Goal: Transaction & Acquisition: Book appointment/travel/reservation

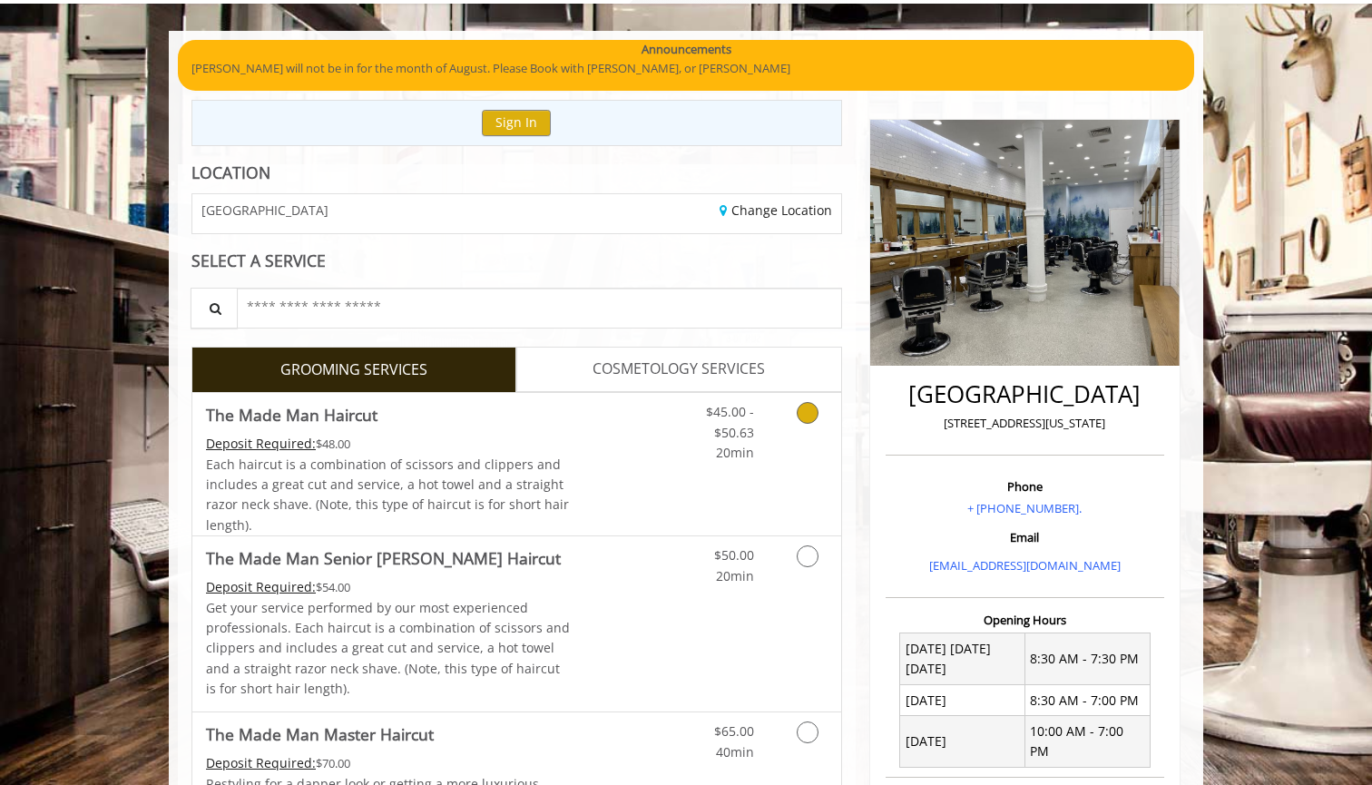
click at [807, 407] on icon "Grooming services" at bounding box center [808, 413] width 22 height 22
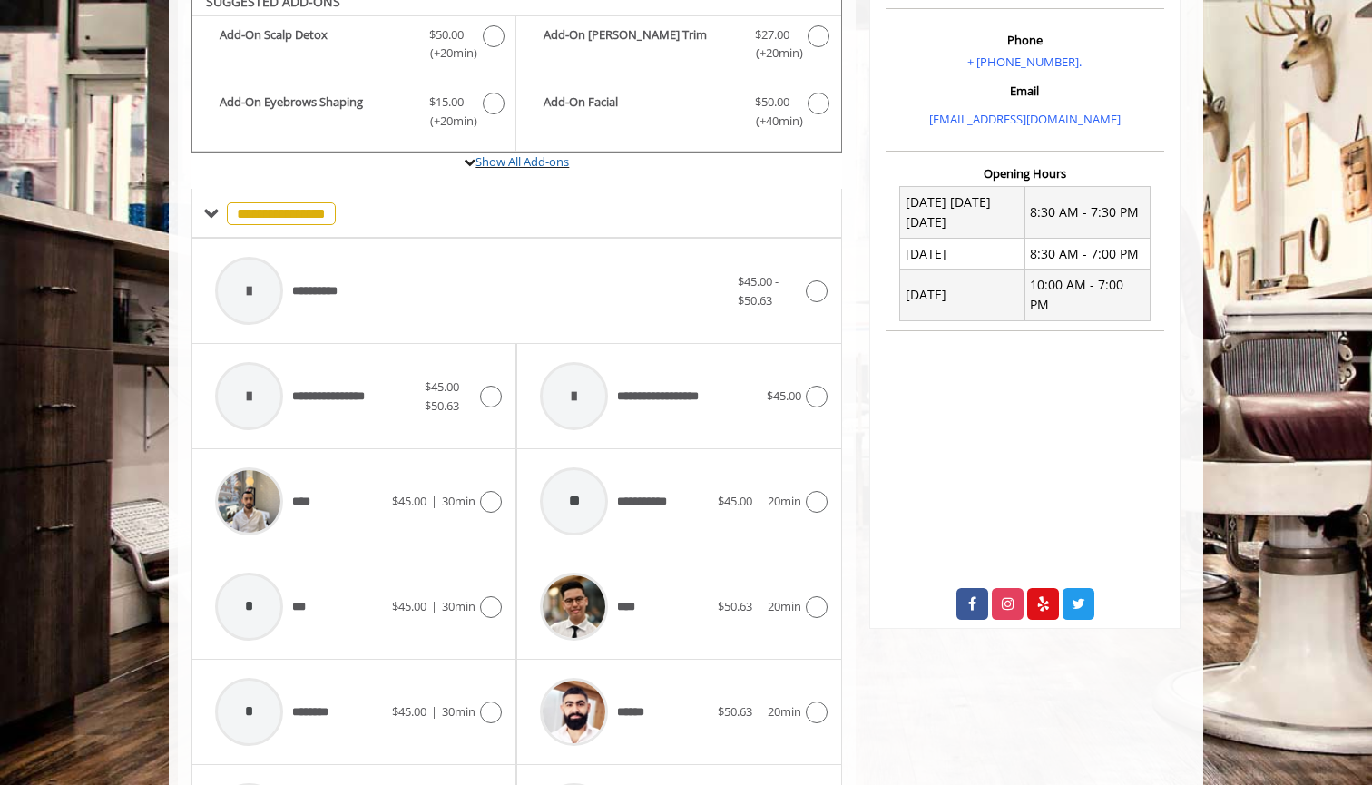
scroll to position [580, 0]
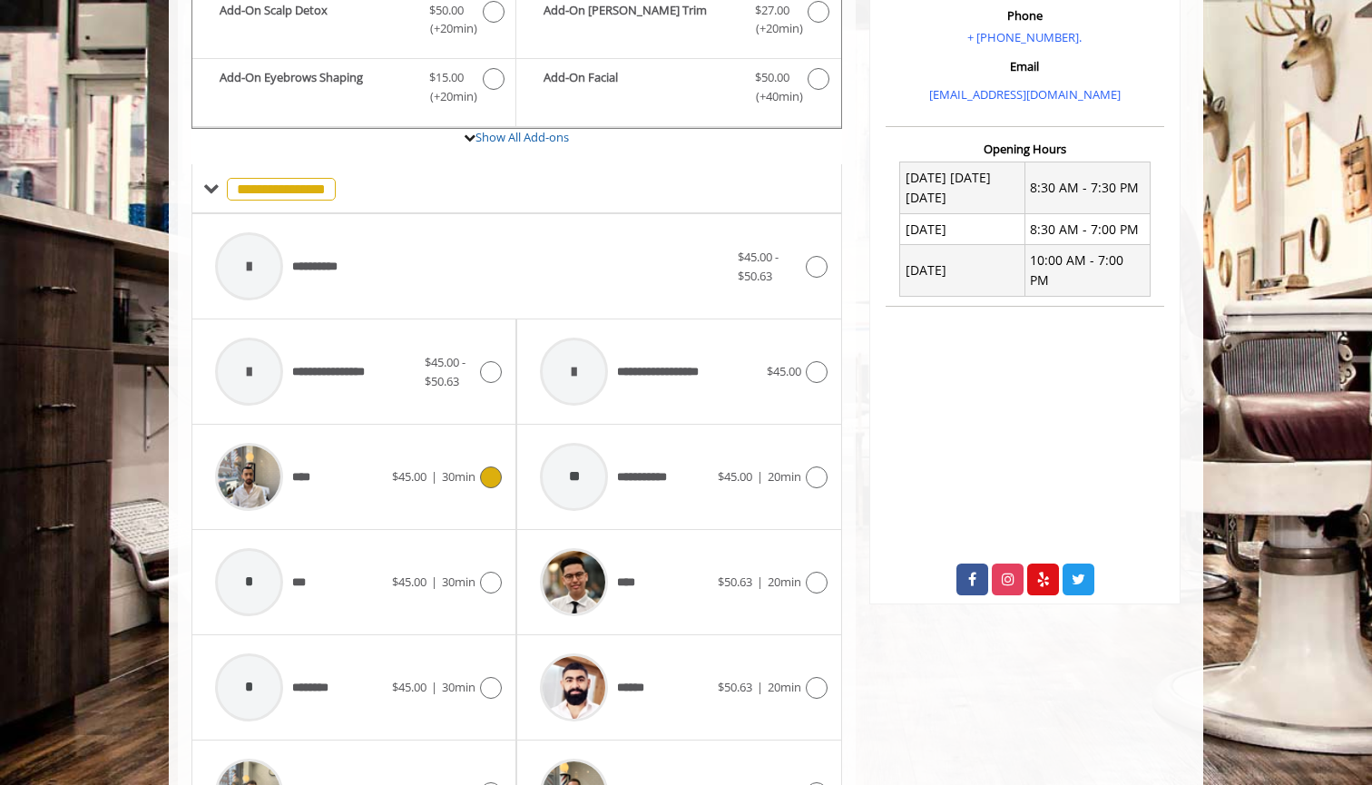
click at [480, 467] on icon at bounding box center [491, 477] width 22 height 22
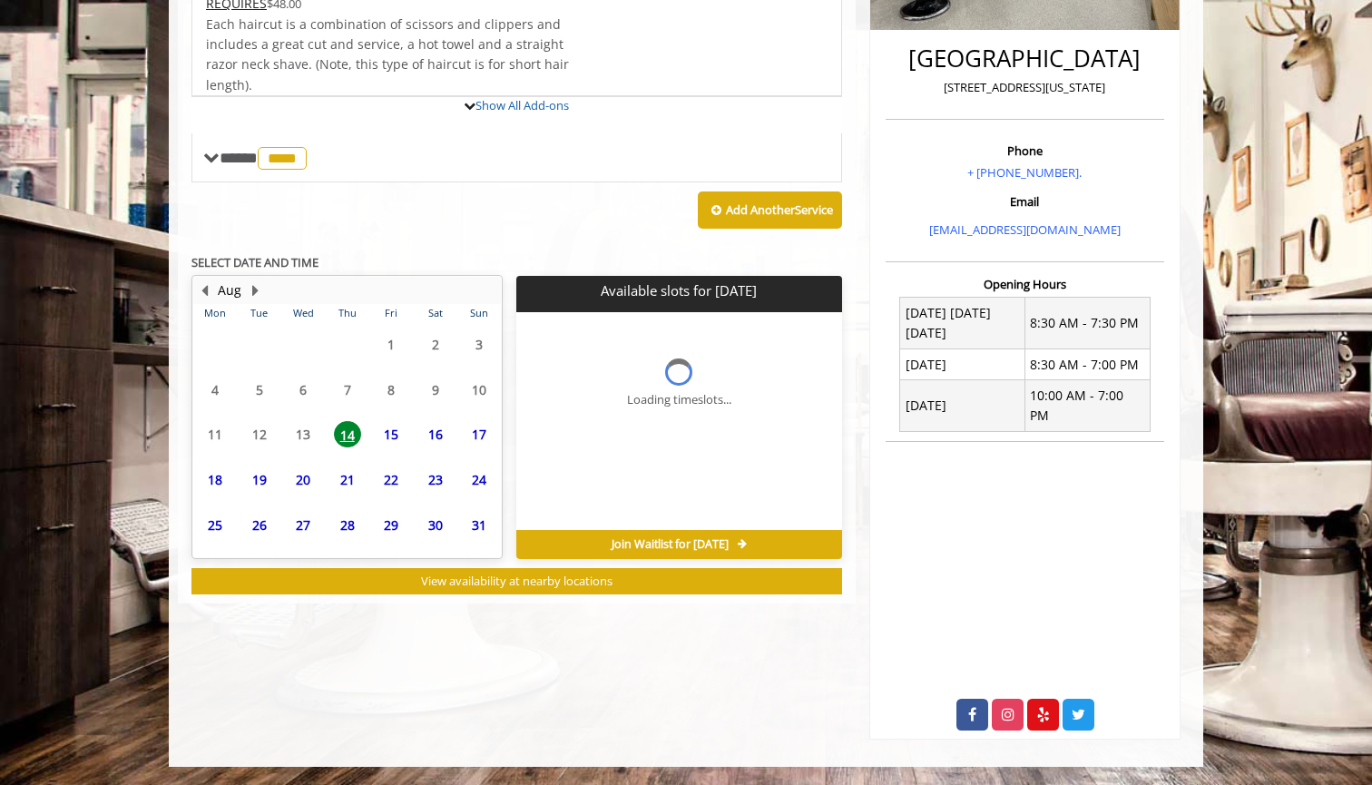
scroll to position [416, 0]
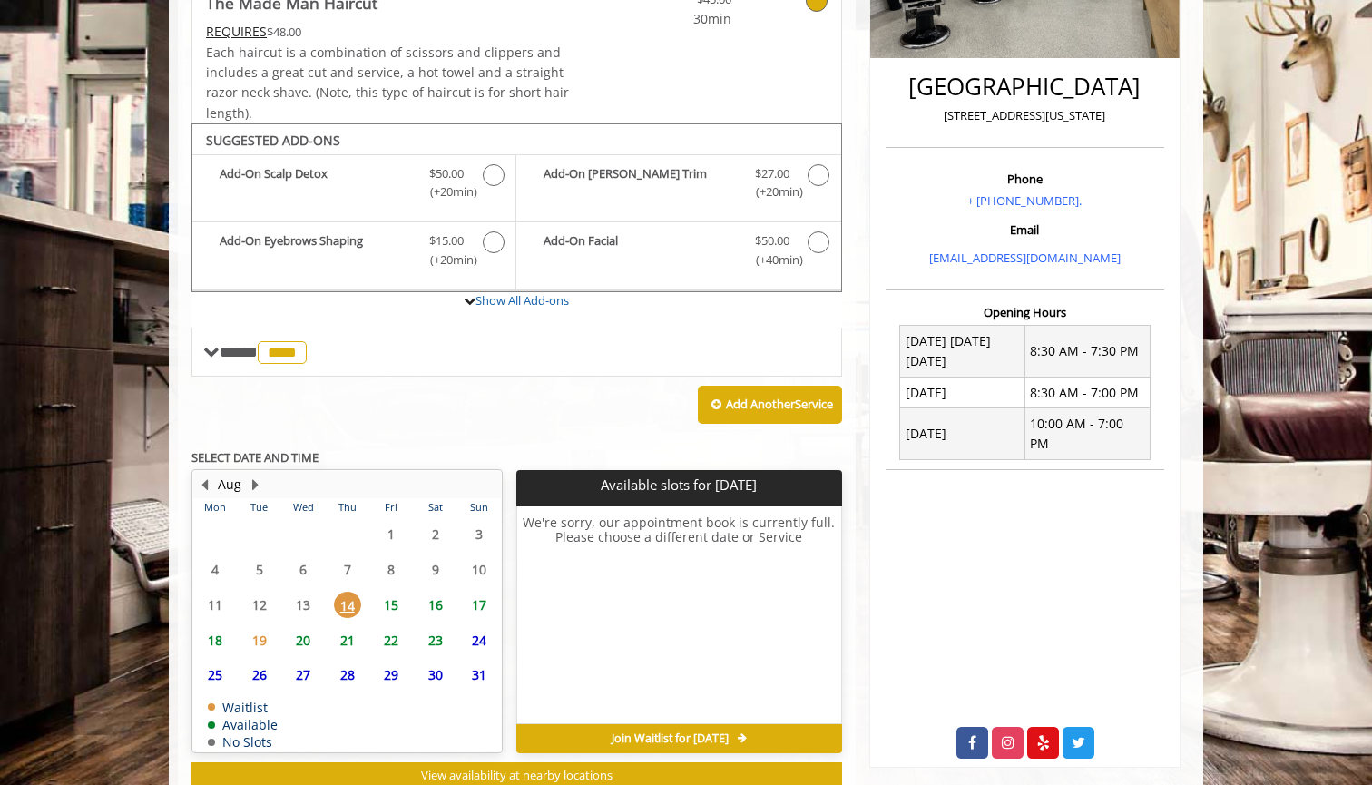
click at [399, 592] on span "15" at bounding box center [390, 605] width 27 height 26
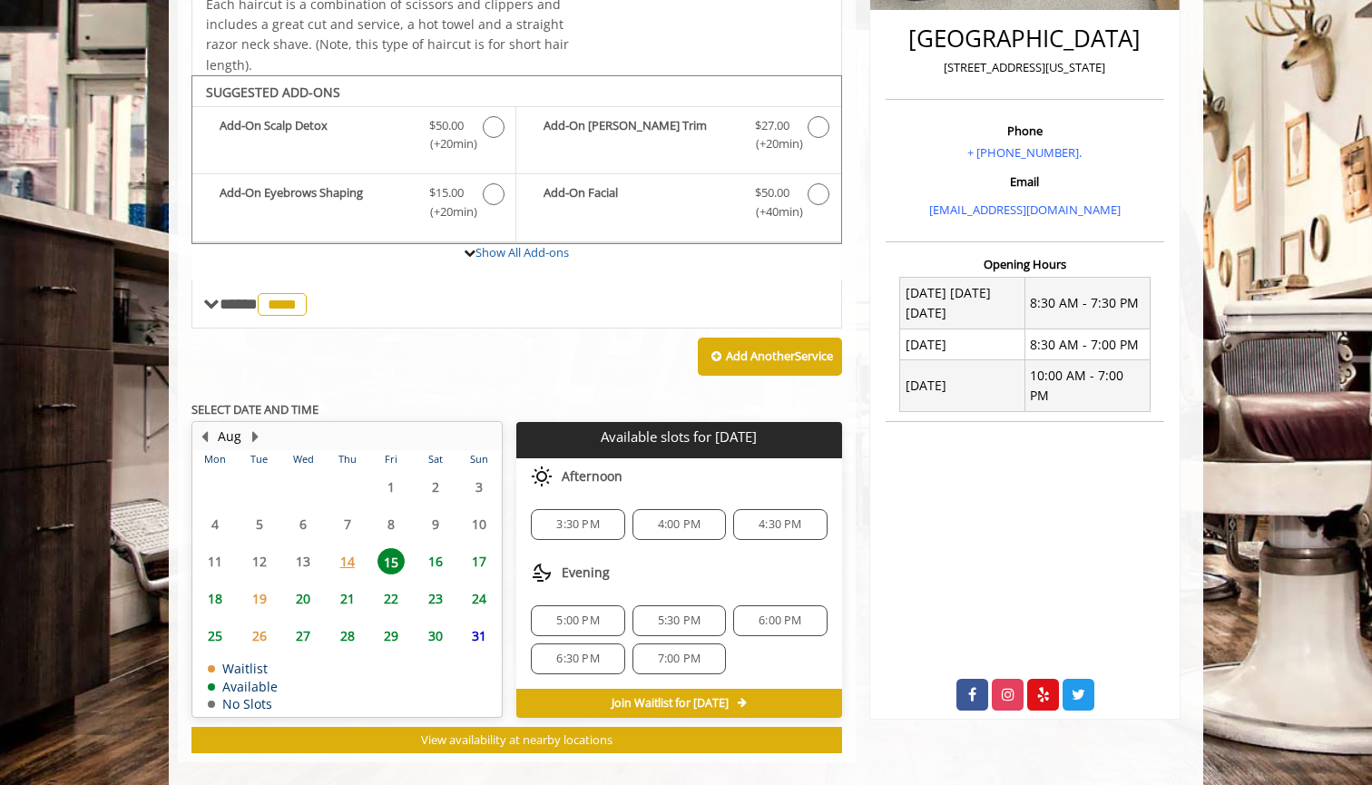
scroll to position [477, 0]
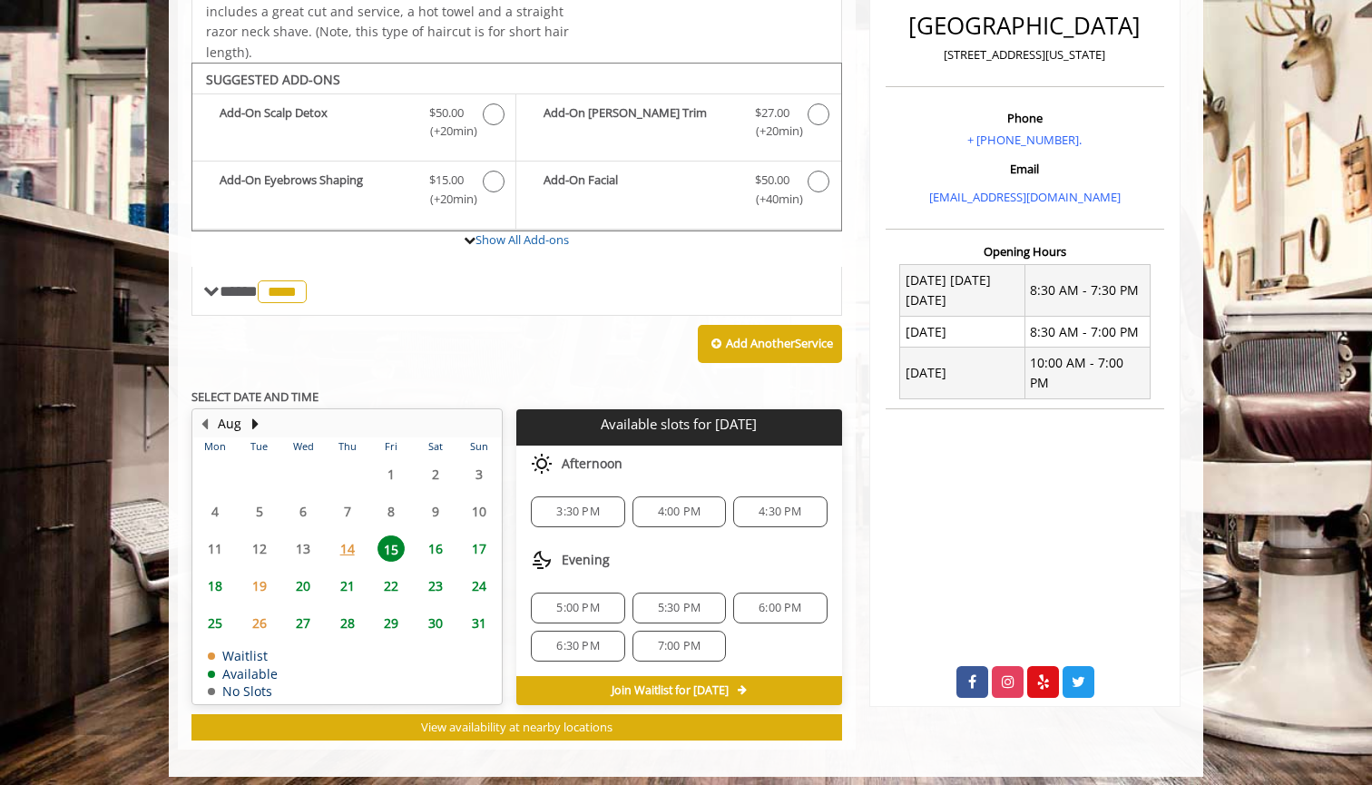
click at [687, 601] on span "5:30 PM" at bounding box center [679, 608] width 43 height 15
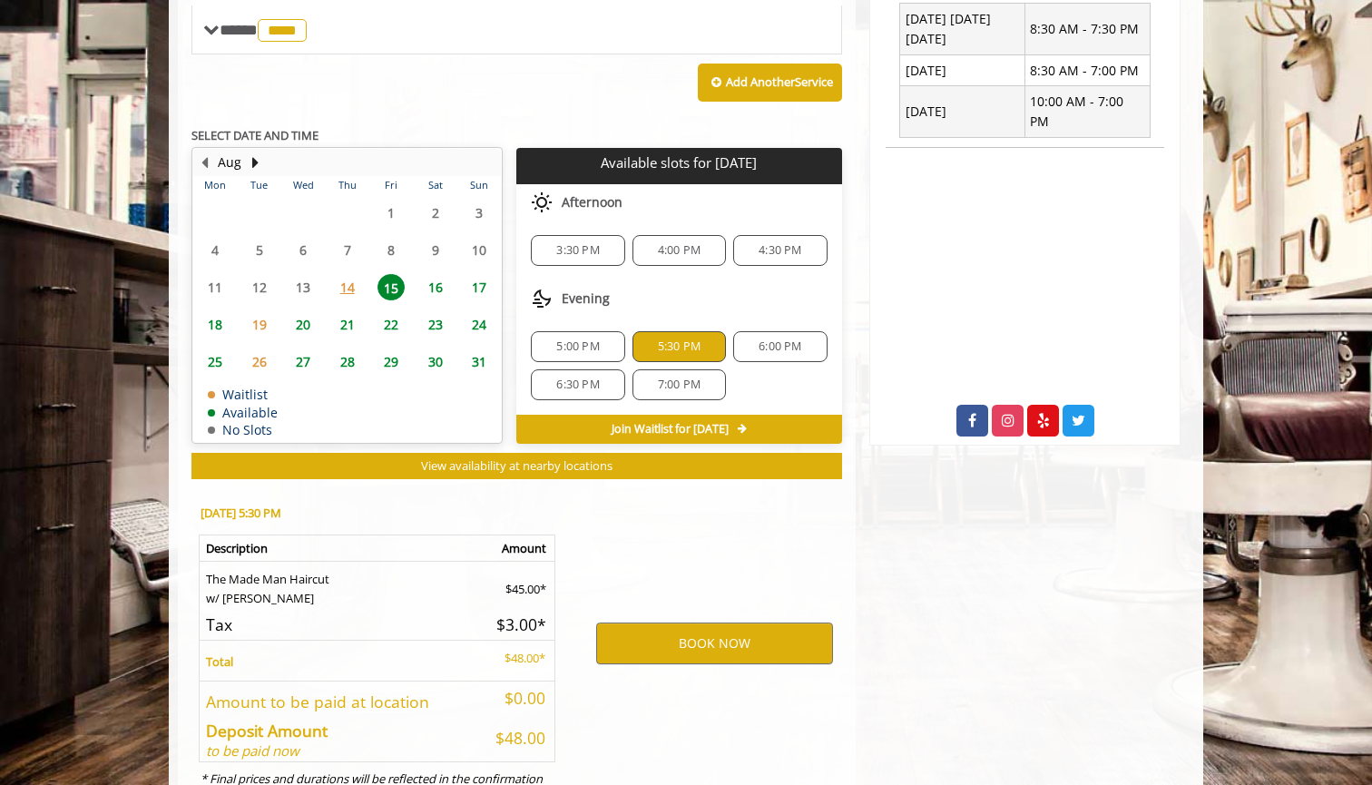
scroll to position [801, 0]
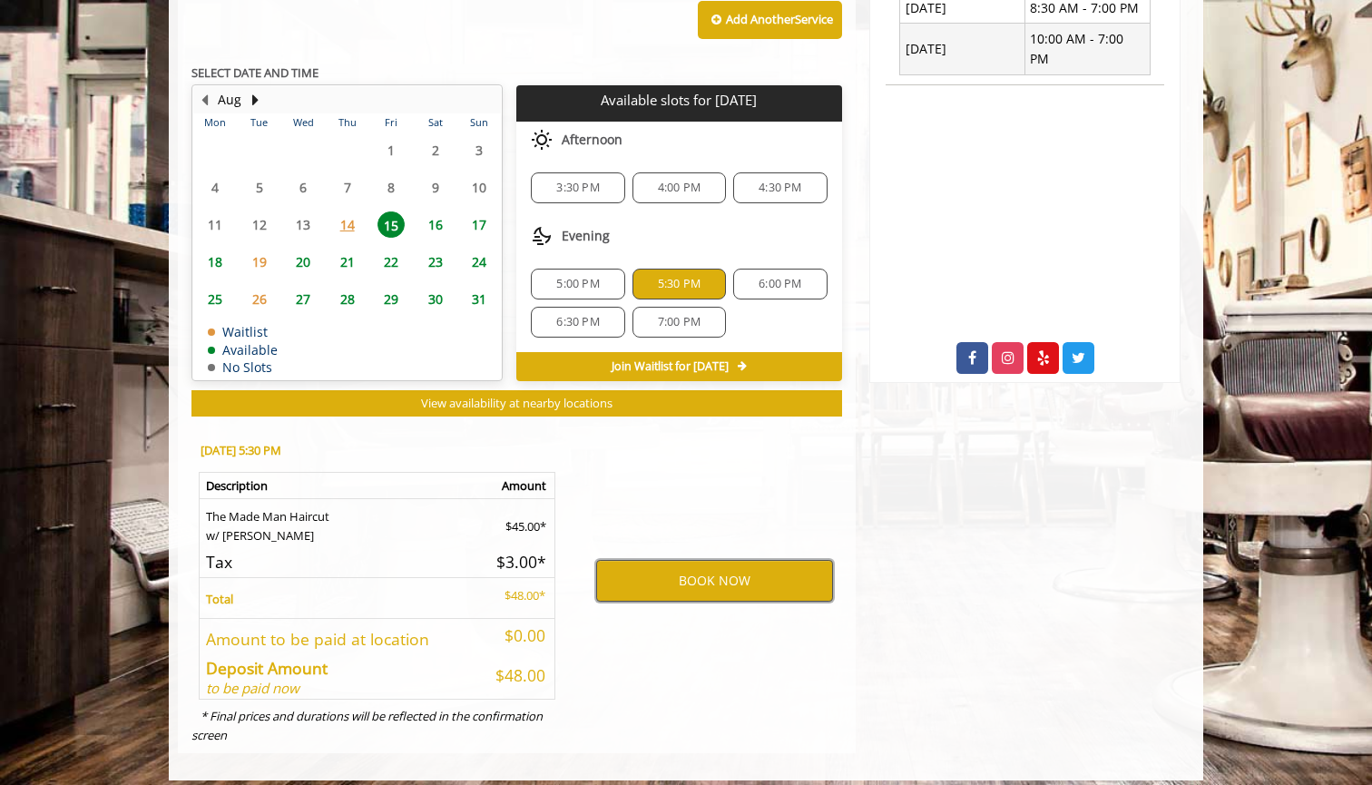
click at [689, 566] on button "BOOK NOW" at bounding box center [714, 581] width 237 height 42
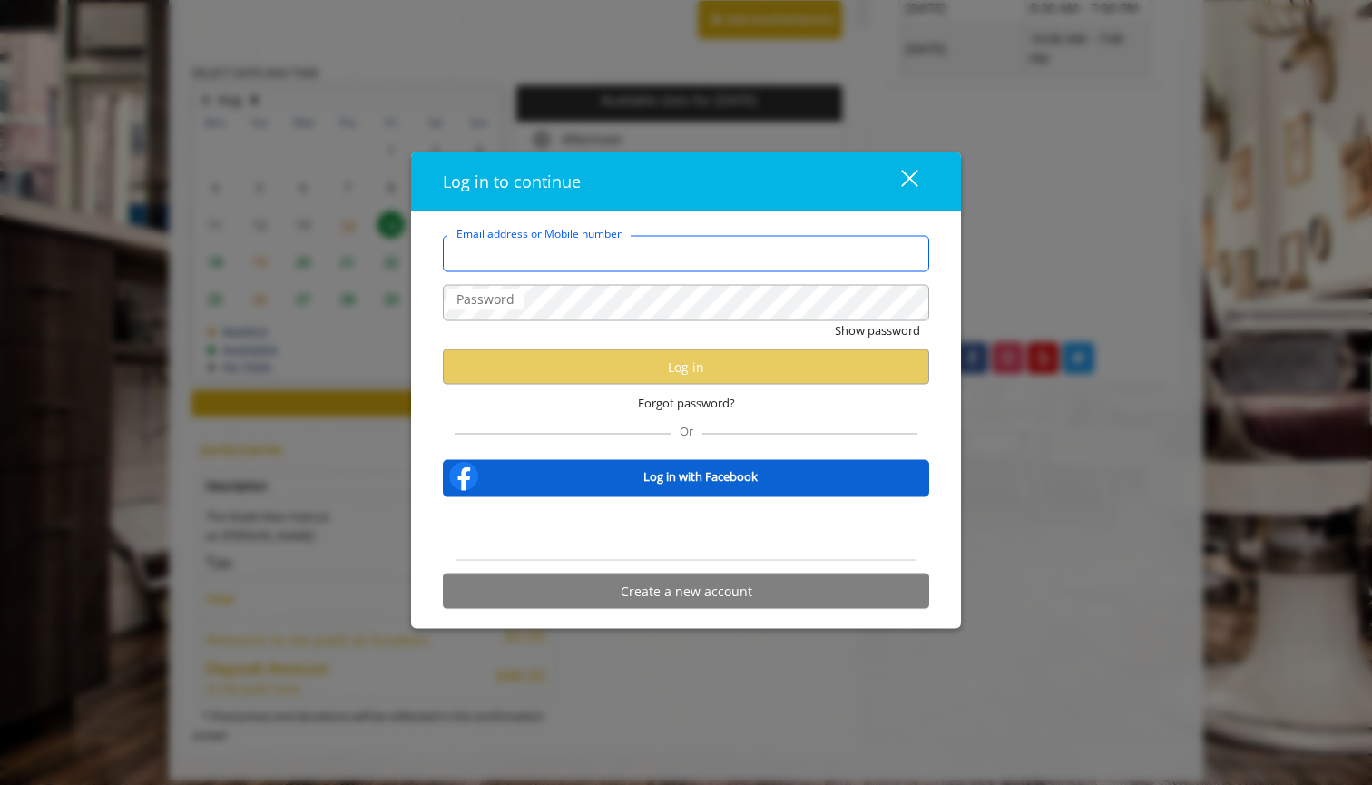
type input "**********"
click at [699, 531] on div "Sign in with Google. Opens in new tab" at bounding box center [686, 529] width 167 height 40
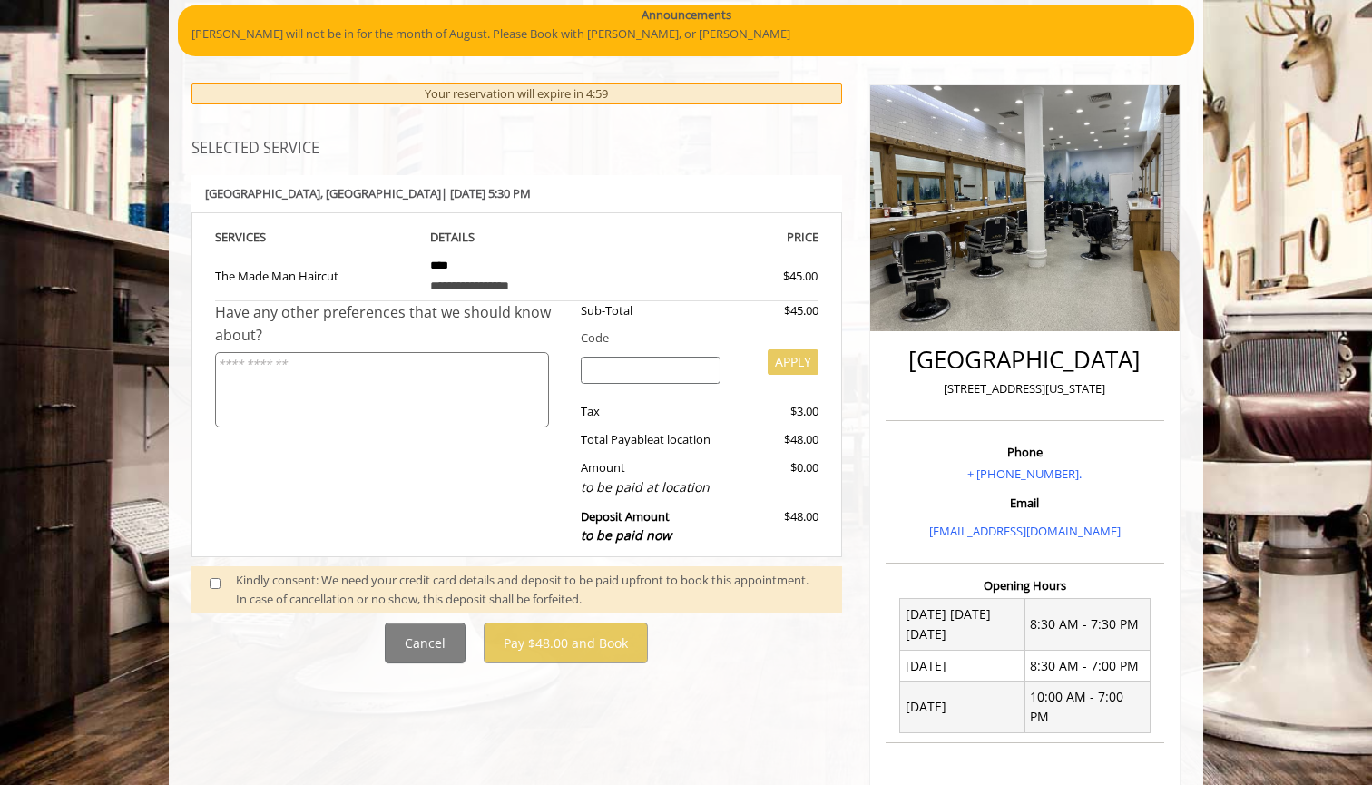
scroll to position [143, 0]
click at [288, 576] on div "Kindly consent: We need your credit card details and deposit to be paid upfront…" at bounding box center [530, 590] width 588 height 38
click at [215, 581] on span at bounding box center [223, 590] width 54 height 38
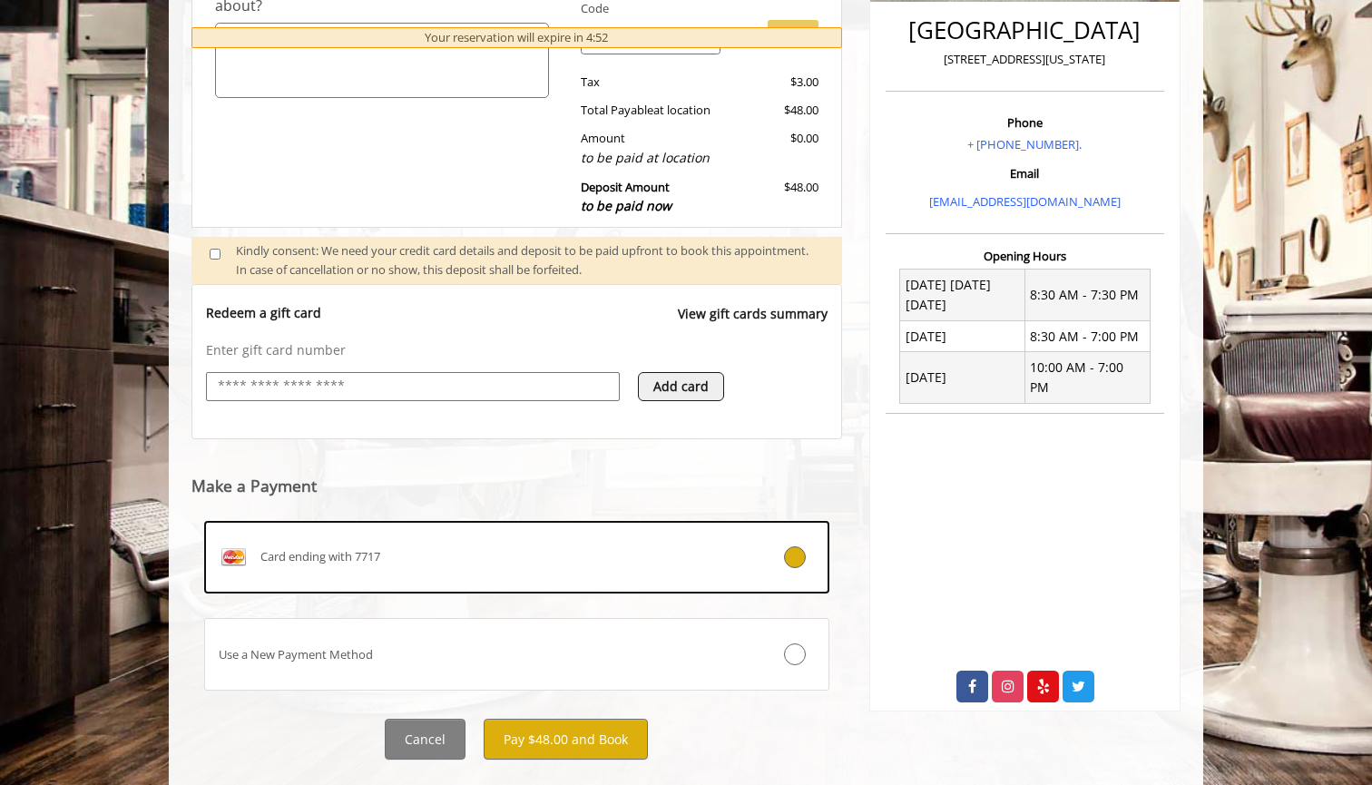
scroll to position [475, 1]
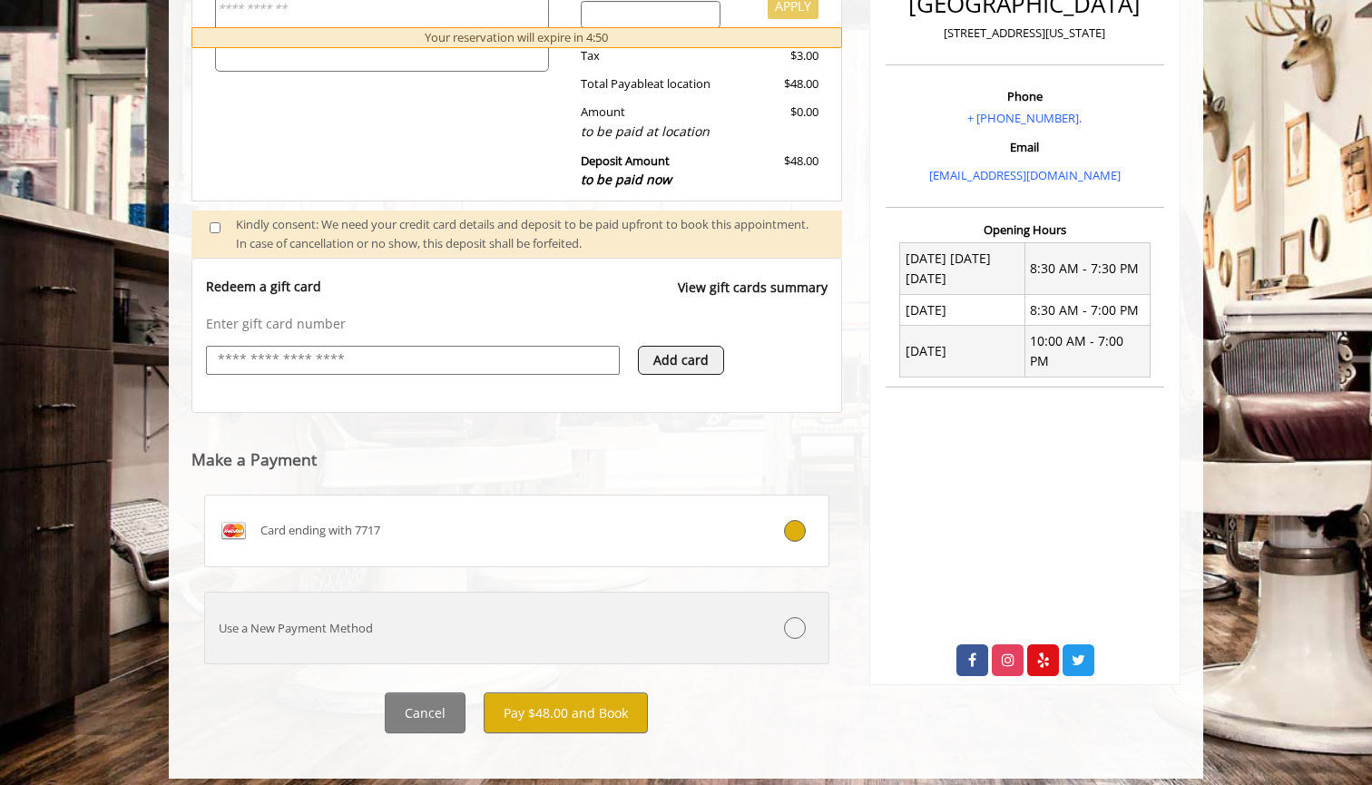
click at [661, 619] on div "Use a New Payment Method" at bounding box center [464, 628] width 519 height 19
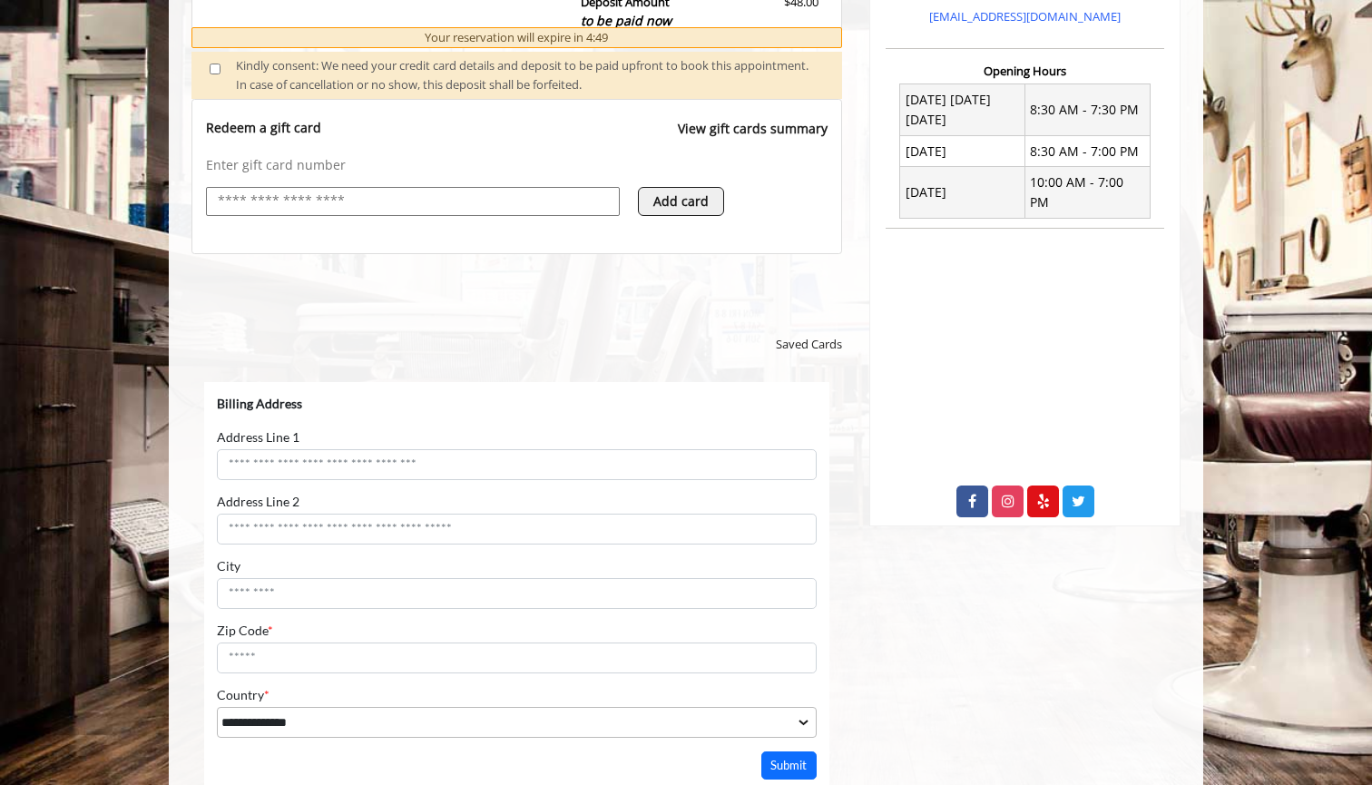
scroll to position [0, 0]
select select "***"
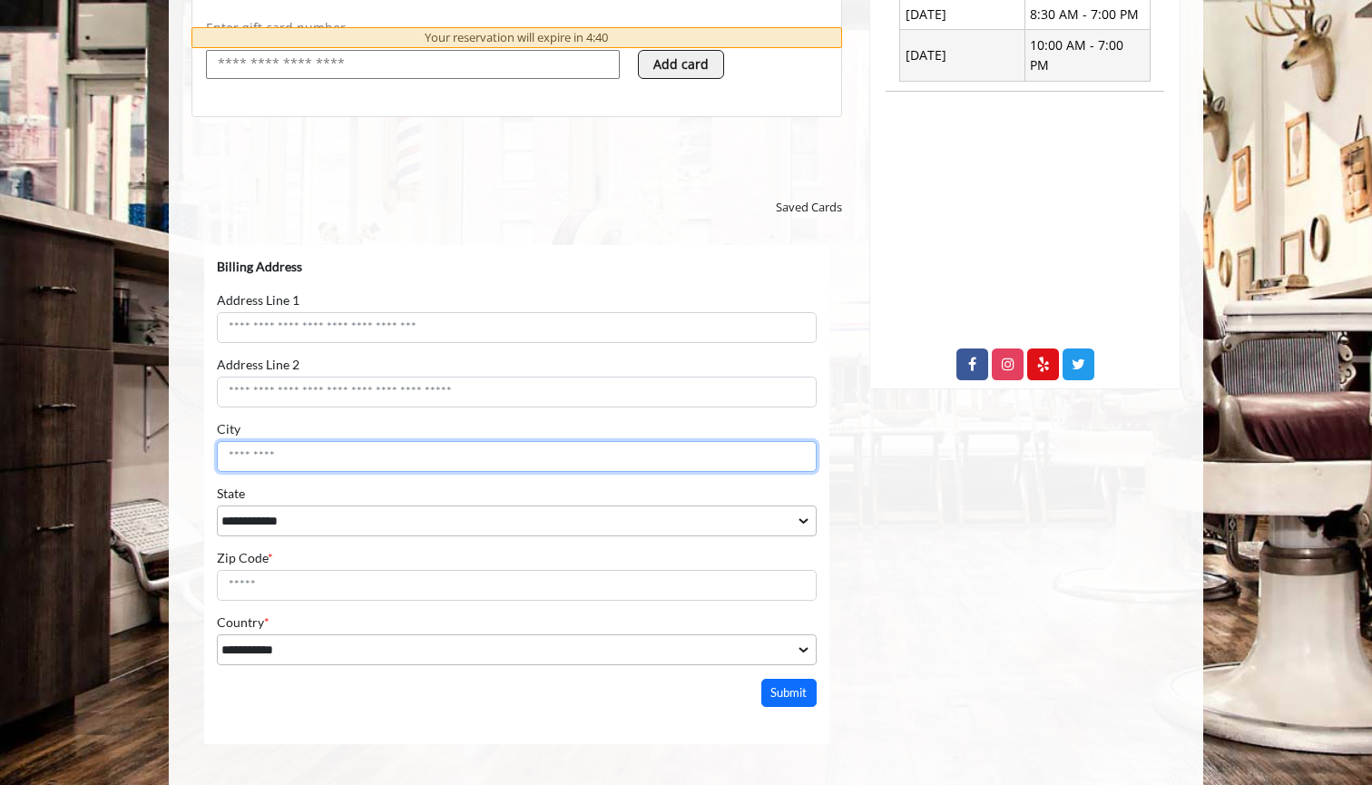
scroll to position [849, 0]
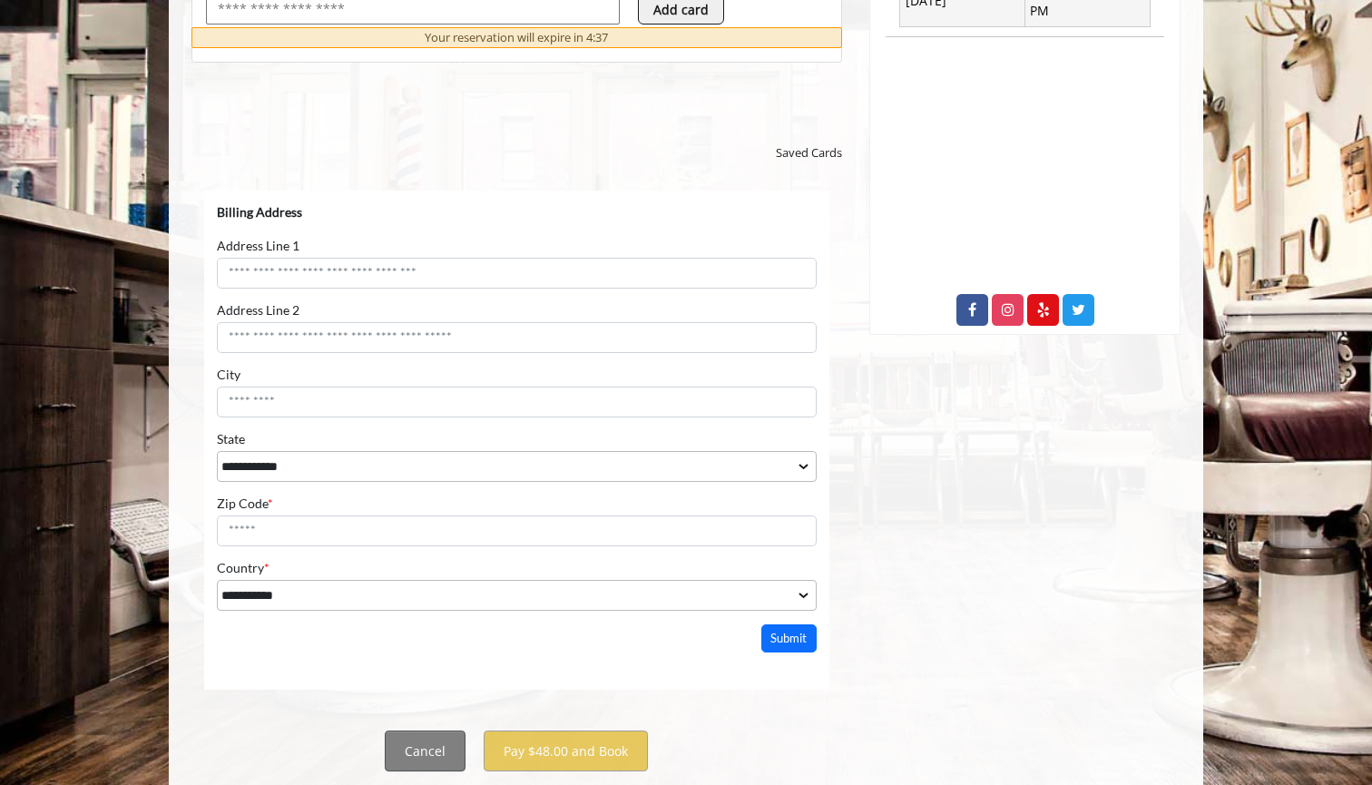
drag, startPoint x: 593, startPoint y: 453, endPoint x: 438, endPoint y: 733, distance: 320.0
click at [438, 733] on button "Cancel" at bounding box center [425, 750] width 81 height 41
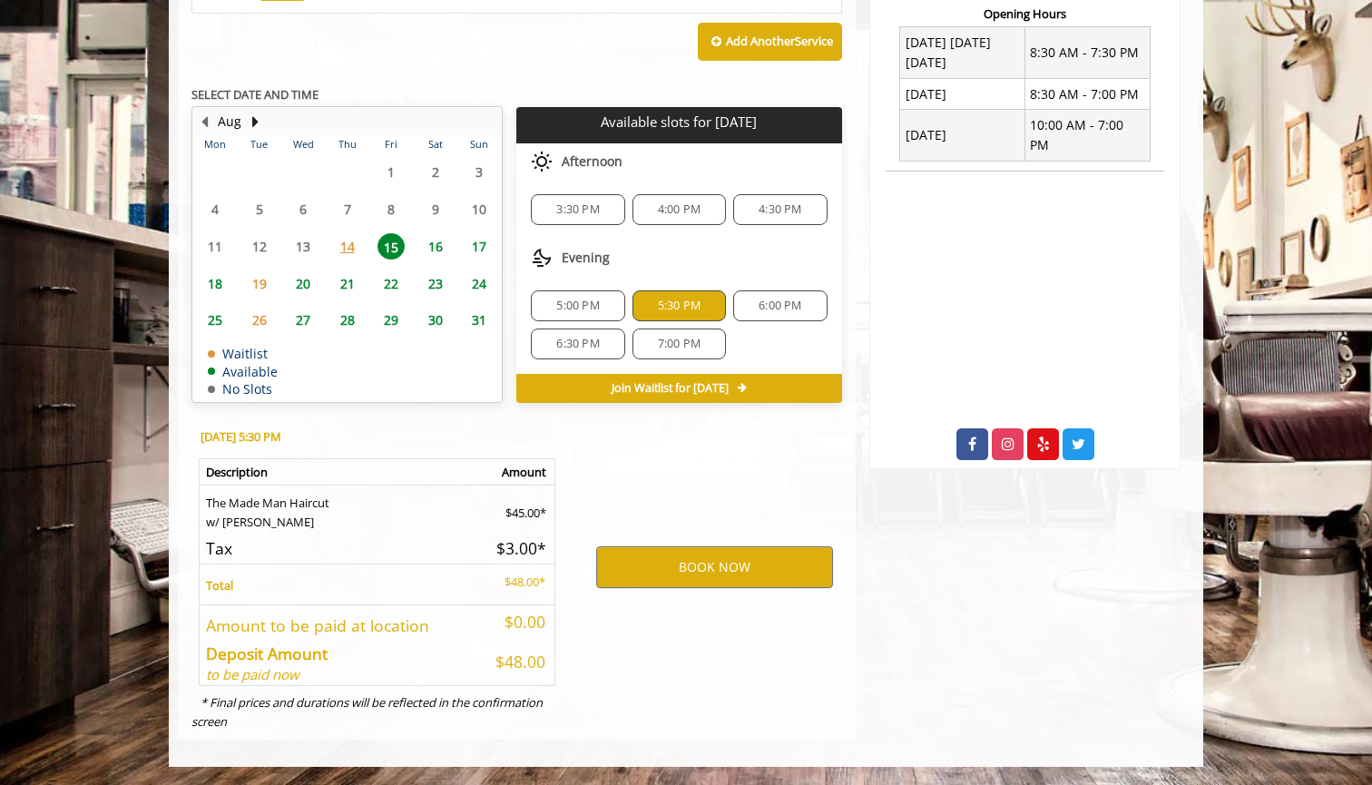
scroll to position [701, 0]
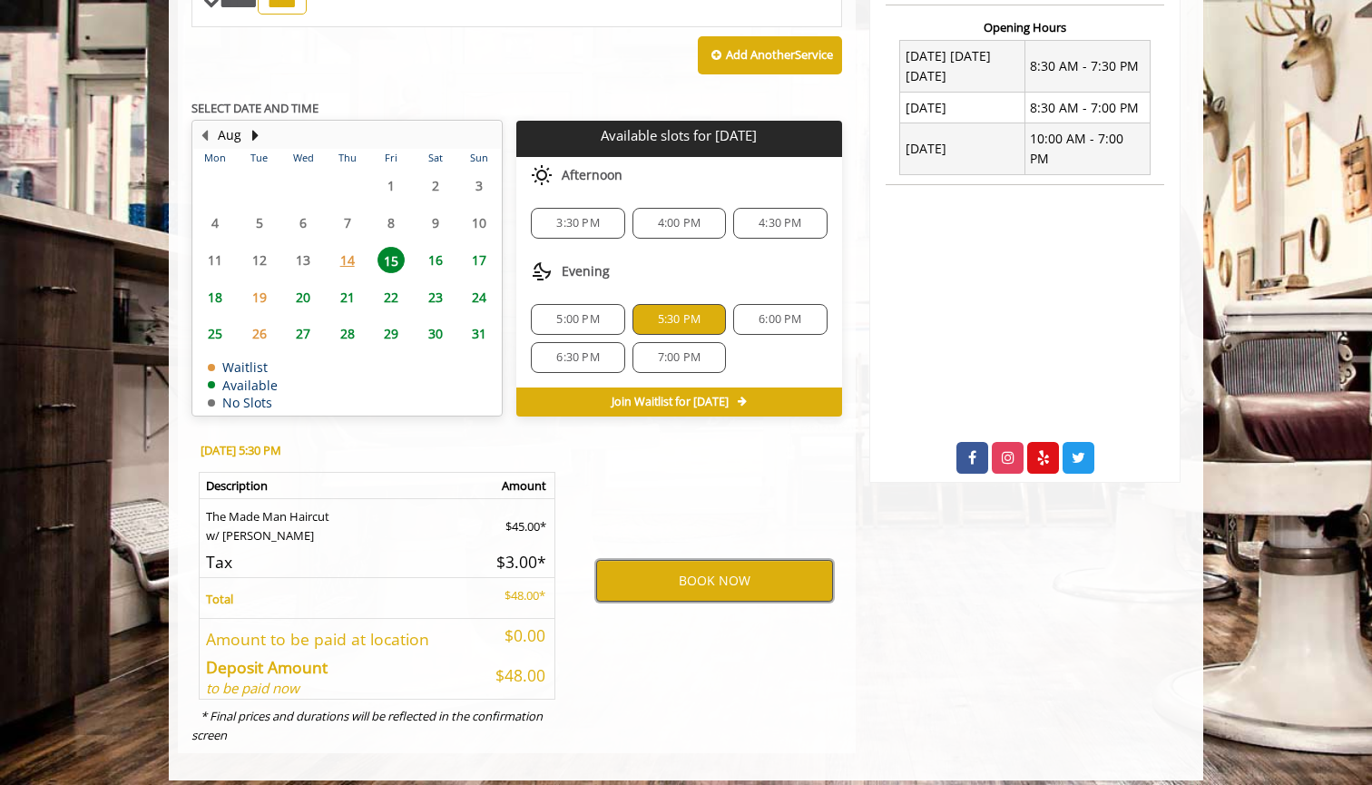
click at [698, 560] on button "BOOK NOW" at bounding box center [714, 581] width 237 height 42
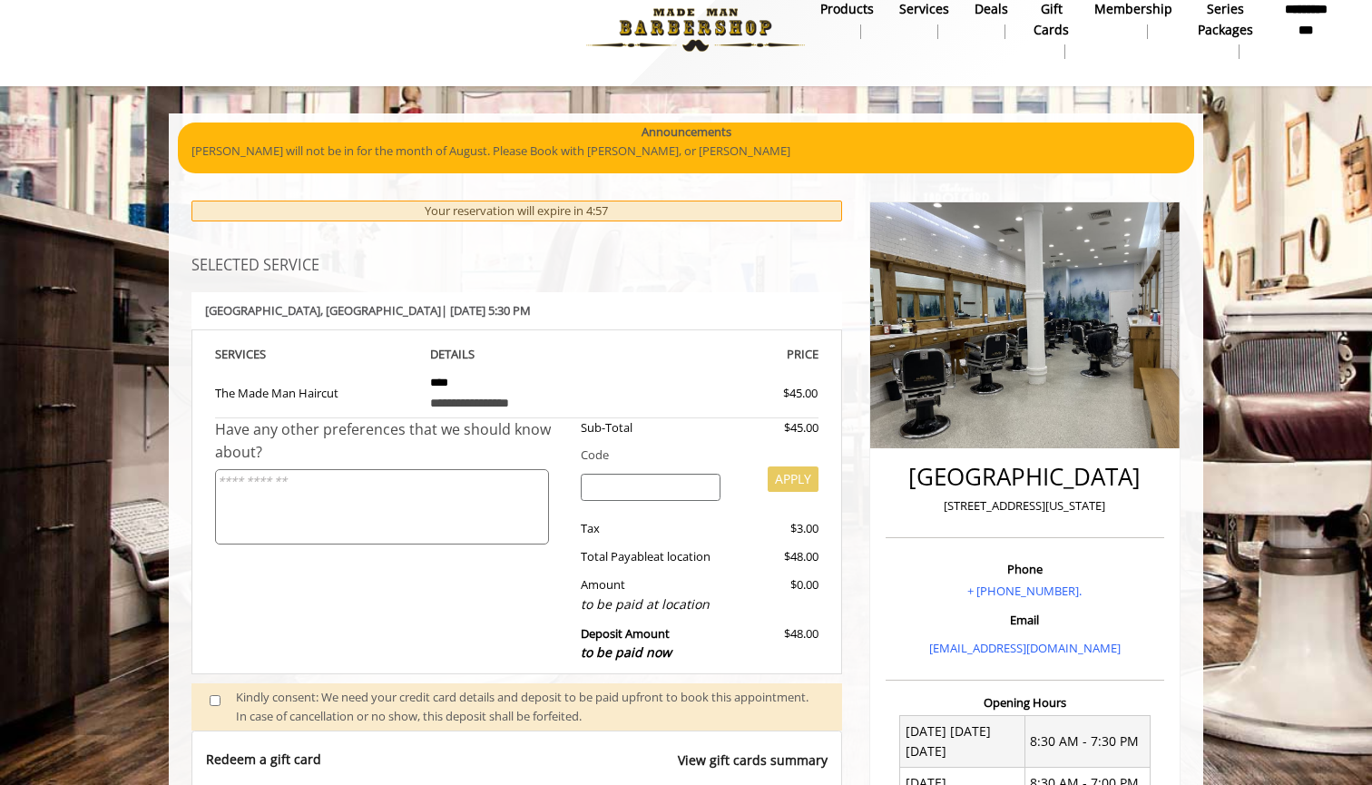
scroll to position [24, 0]
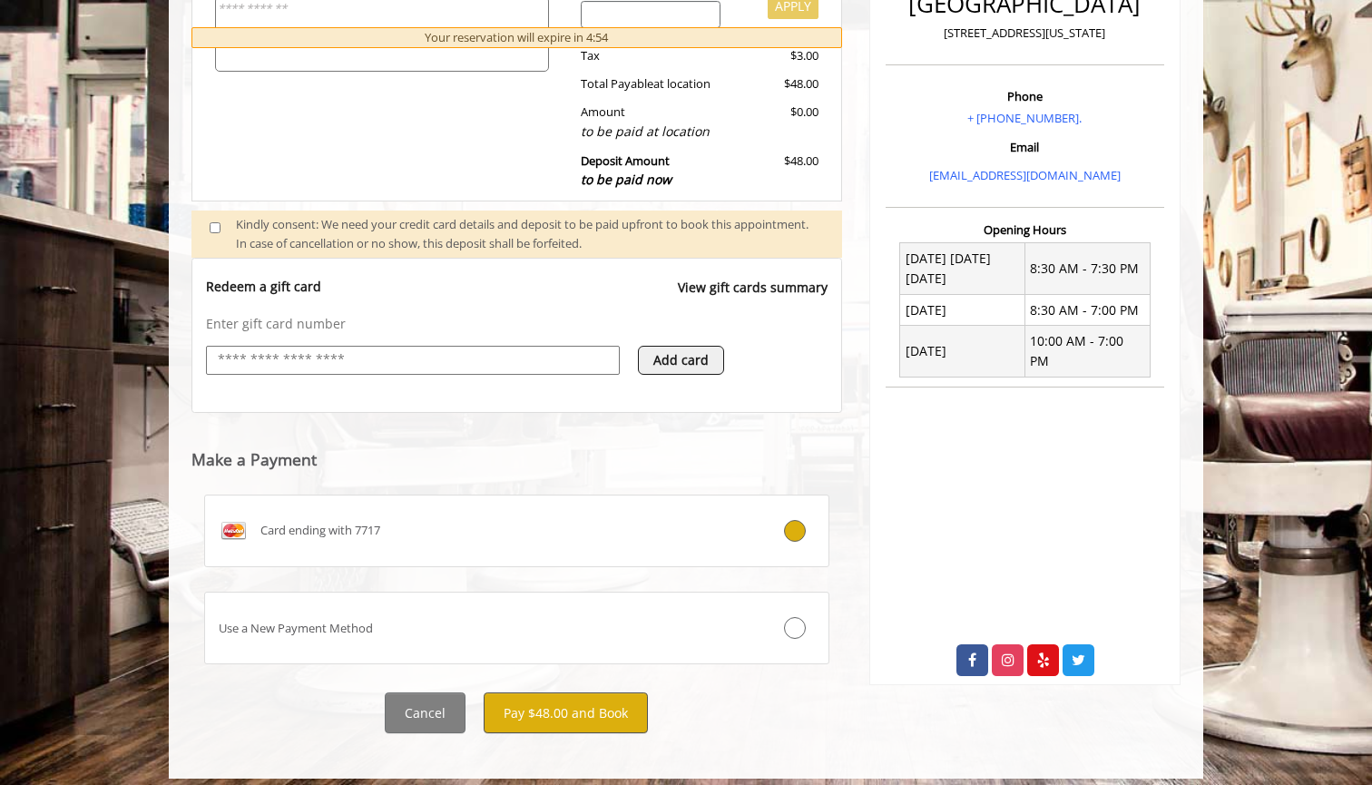
click at [567, 708] on button "Pay $48.00 and Book" at bounding box center [566, 712] width 164 height 41
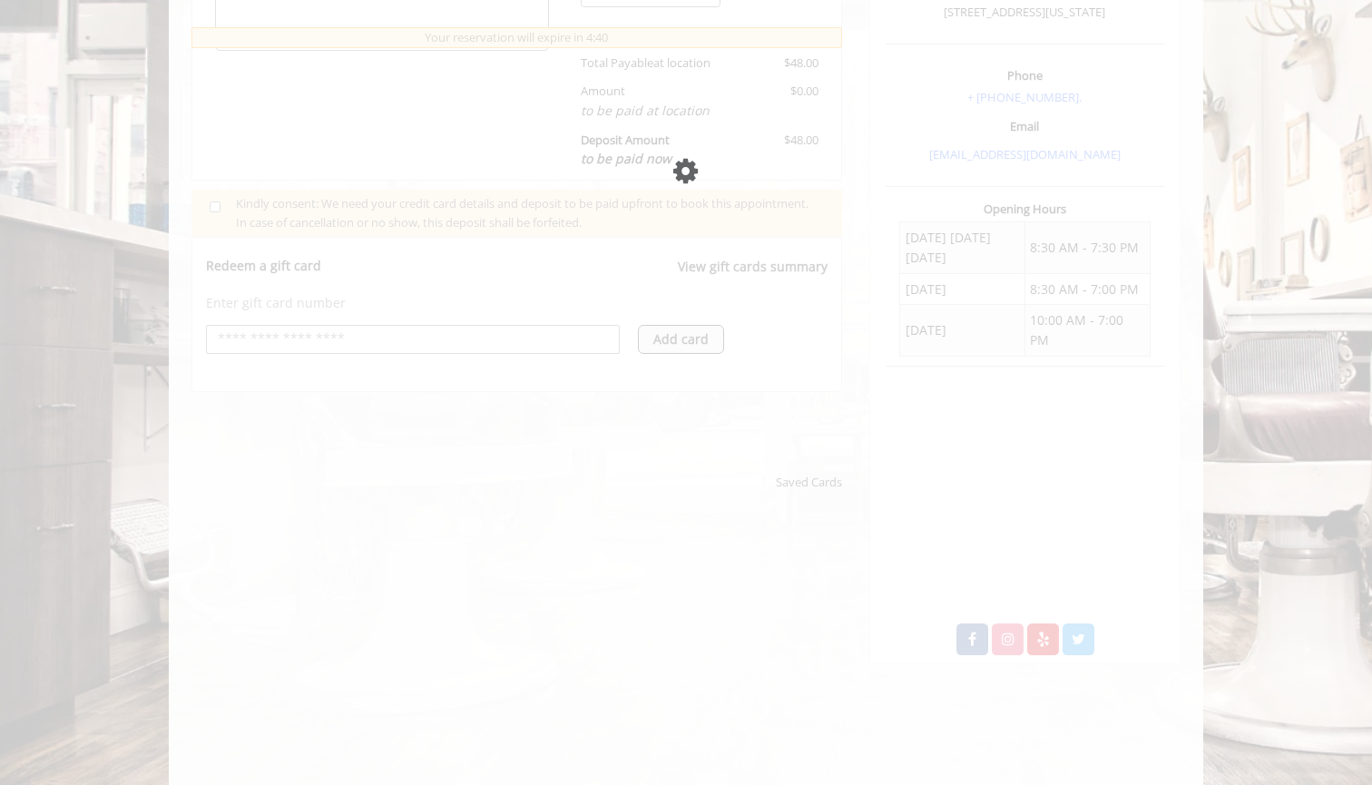
scroll to position [555, 0]
